Goal: Navigation & Orientation: Understand site structure

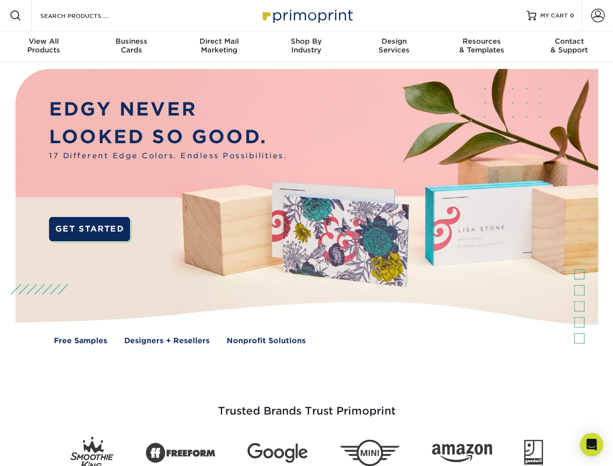
click at [306, 233] on img at bounding box center [306, 213] width 607 height 303
click at [16, 16] on span at bounding box center [16, 16] width 12 height 12
click at [598, 16] on span at bounding box center [598, 16] width 14 height 14
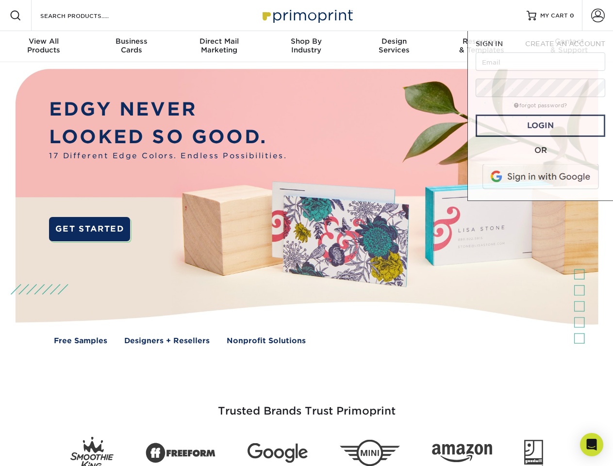
click at [44, 47] on div "View All Products" at bounding box center [43, 45] width 87 height 17
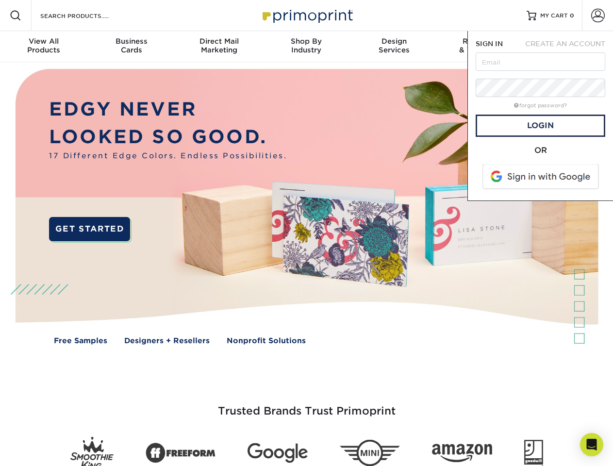
click at [131, 47] on div "Business Cards" at bounding box center [130, 45] width 87 height 17
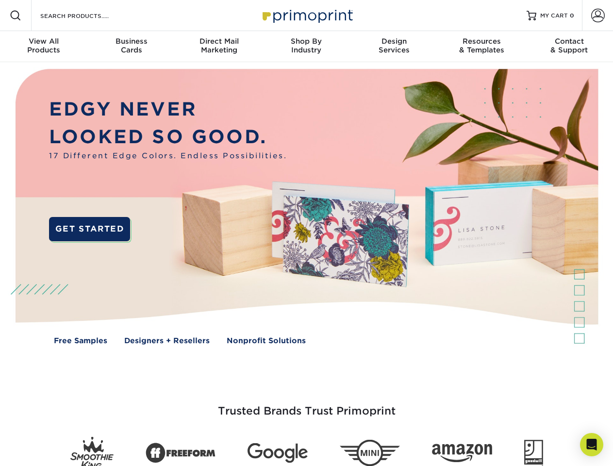
click at [219, 47] on div "Direct Mail Marketing" at bounding box center [218, 45] width 87 height 17
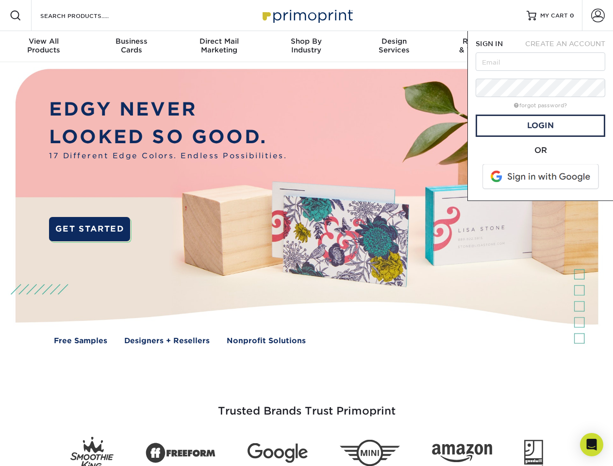
click at [306, 47] on div "Shop By Industry" at bounding box center [306, 45] width 87 height 17
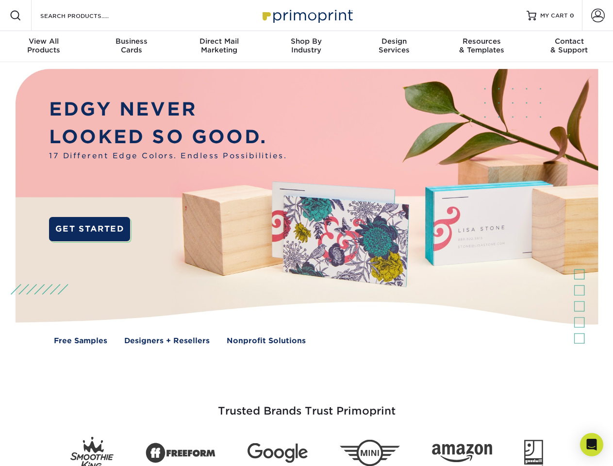
click at [394, 47] on div "Design Services" at bounding box center [393, 45] width 87 height 17
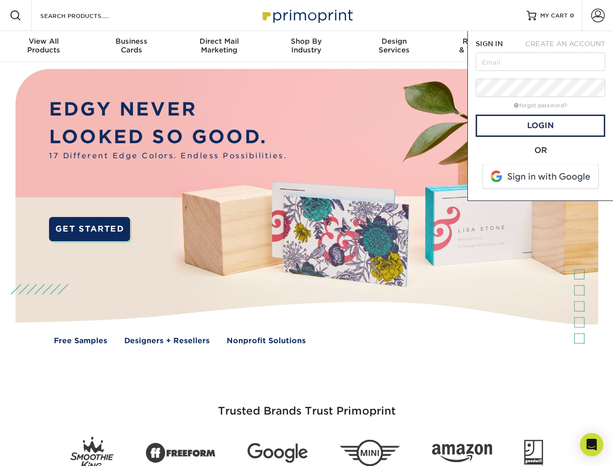
click at [482, 47] on span "SIGN IN" at bounding box center [489, 44] width 27 height 8
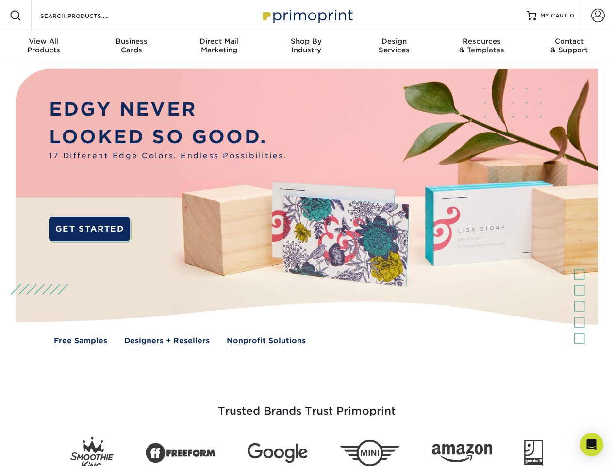
click at [569, 47] on div "Contact & Support" at bounding box center [569, 45] width 87 height 17
